Goal: Find specific page/section: Find specific page/section

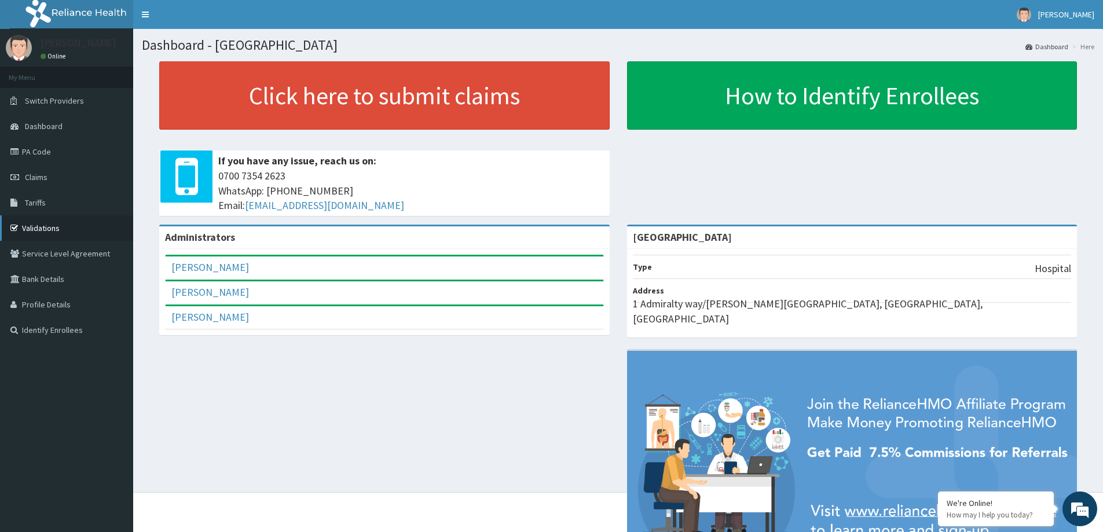
click at [35, 230] on link "Validations" at bounding box center [66, 227] width 133 height 25
click at [29, 154] on link "PA Code" at bounding box center [66, 151] width 133 height 25
click at [35, 152] on link "PA Code" at bounding box center [66, 151] width 133 height 25
